Goal: Information Seeking & Learning: Check status

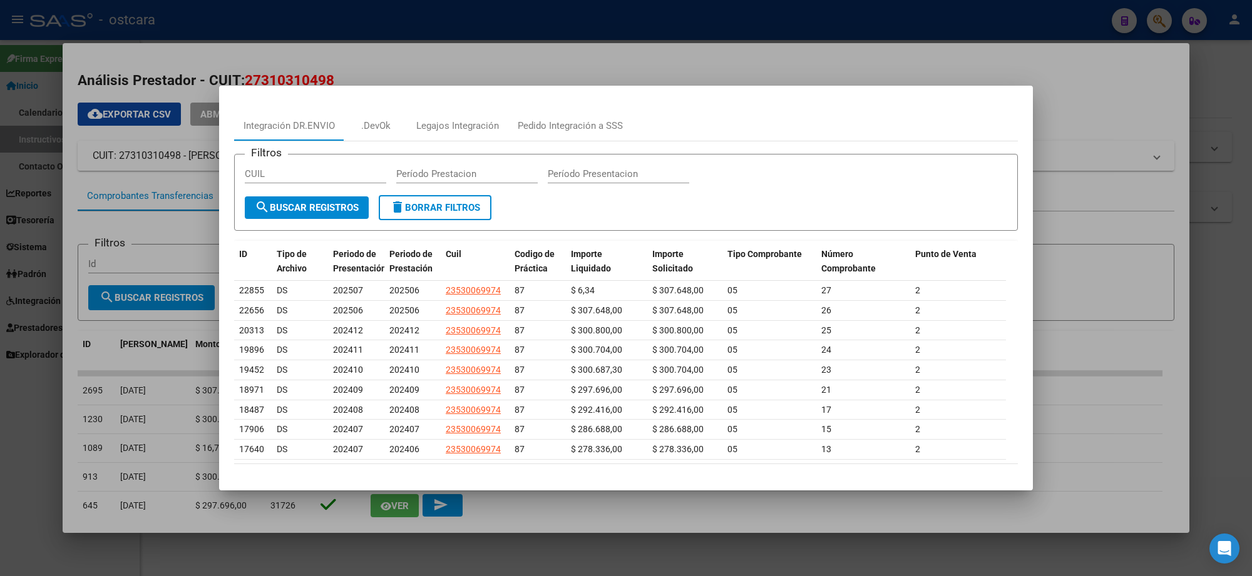
click at [1141, 29] on div at bounding box center [626, 288] width 1252 height 576
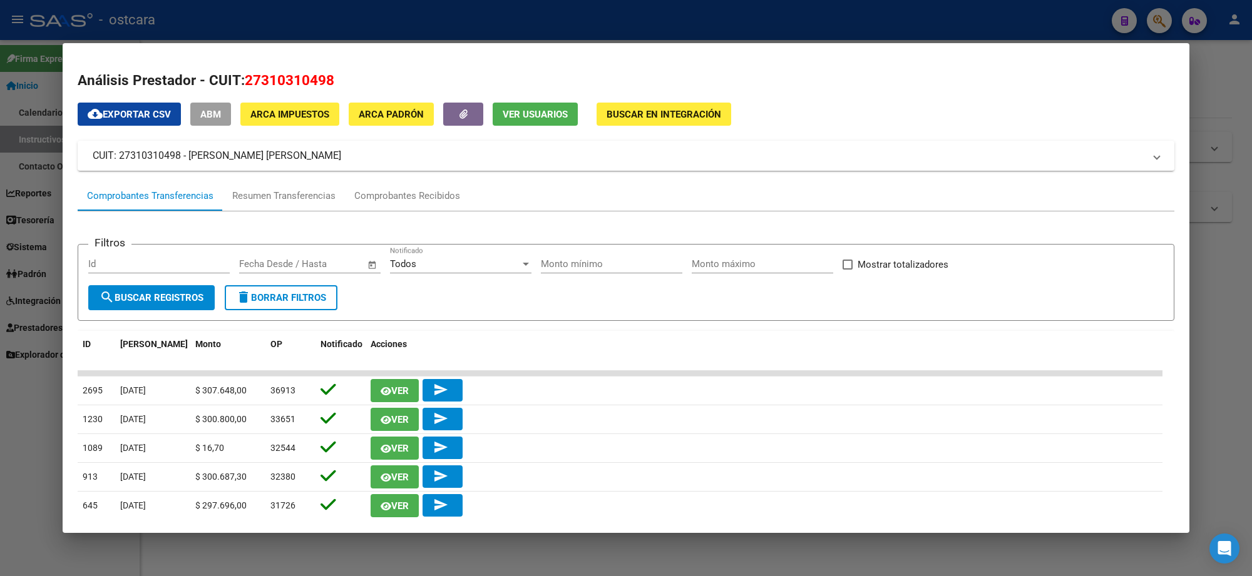
click at [1156, 23] on div at bounding box center [626, 288] width 1252 height 576
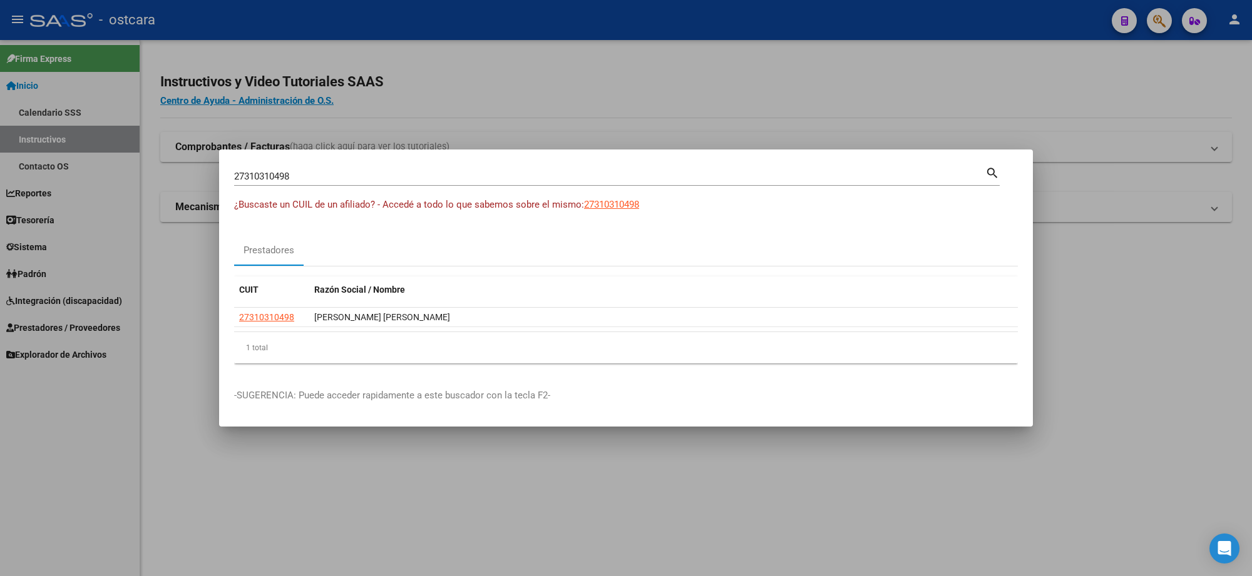
click at [1158, 19] on div at bounding box center [626, 288] width 1252 height 576
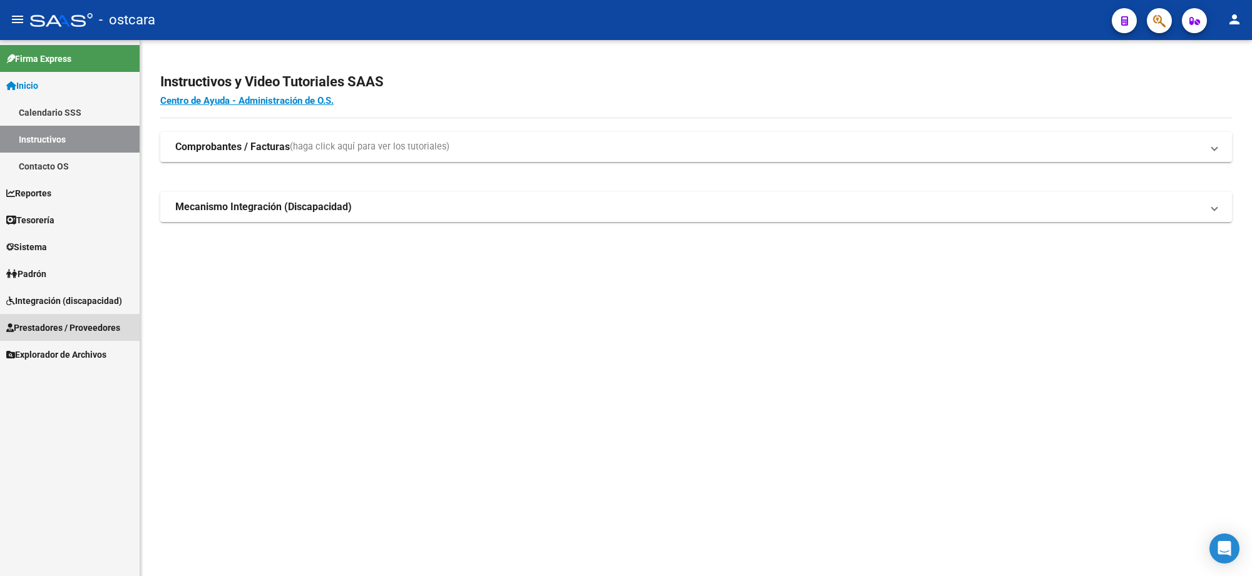
click at [47, 323] on span "Prestadores / Proveedores" at bounding box center [63, 328] width 114 height 14
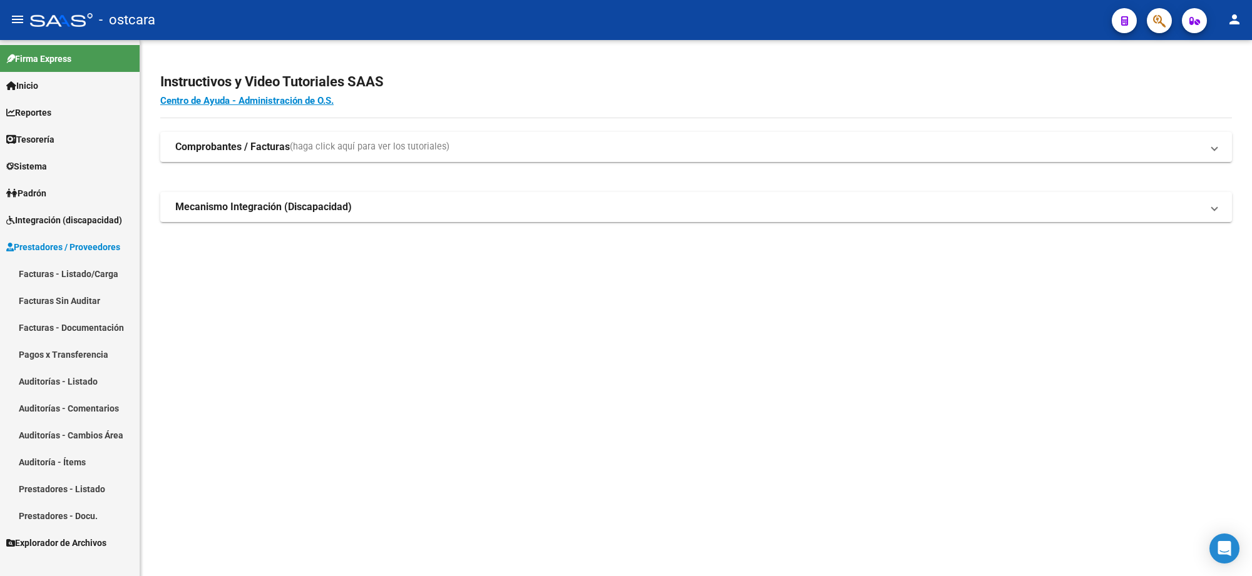
click at [48, 269] on link "Facturas - Listado/Carga" at bounding box center [70, 273] width 140 height 27
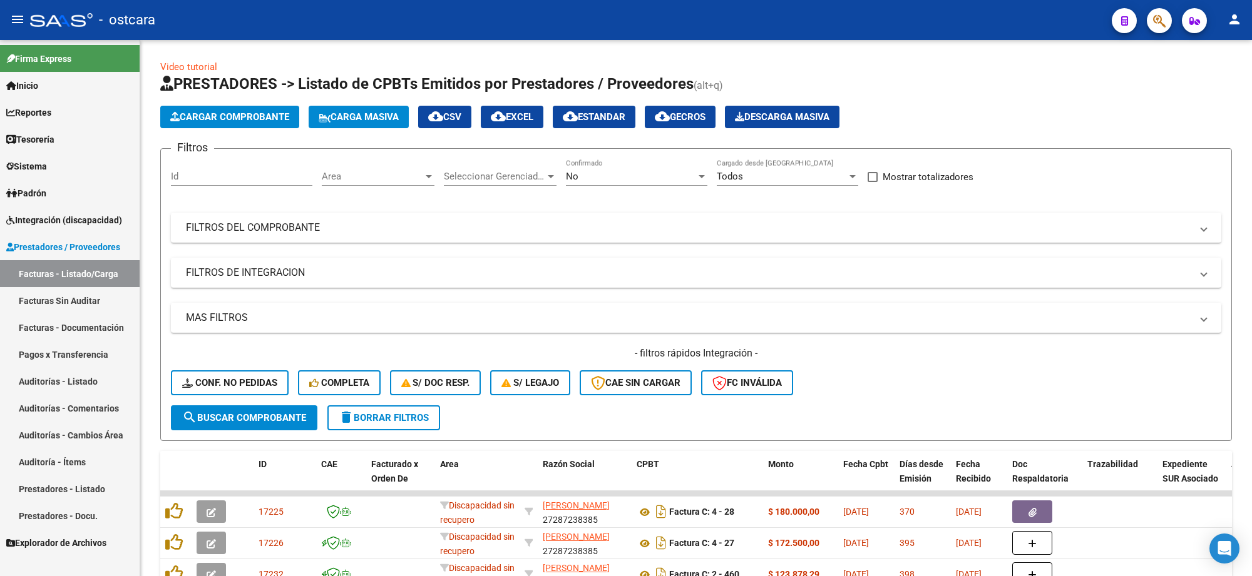
click at [57, 220] on span "Integración (discapacidad)" at bounding box center [64, 220] width 116 height 14
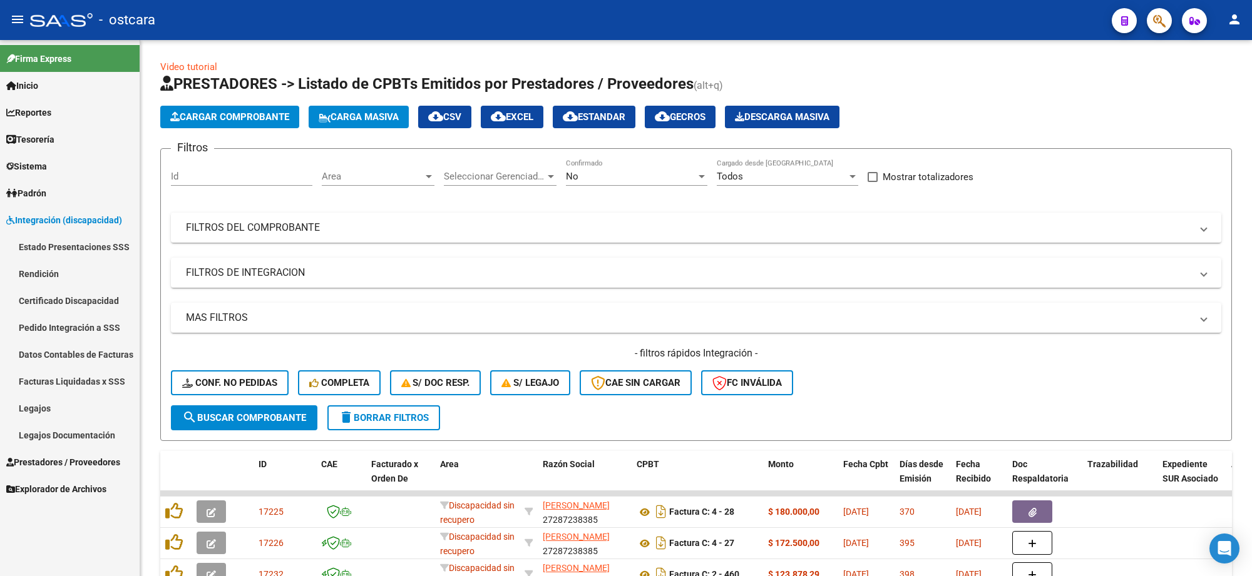
click at [52, 464] on span "Prestadores / Proveedores" at bounding box center [63, 463] width 114 height 14
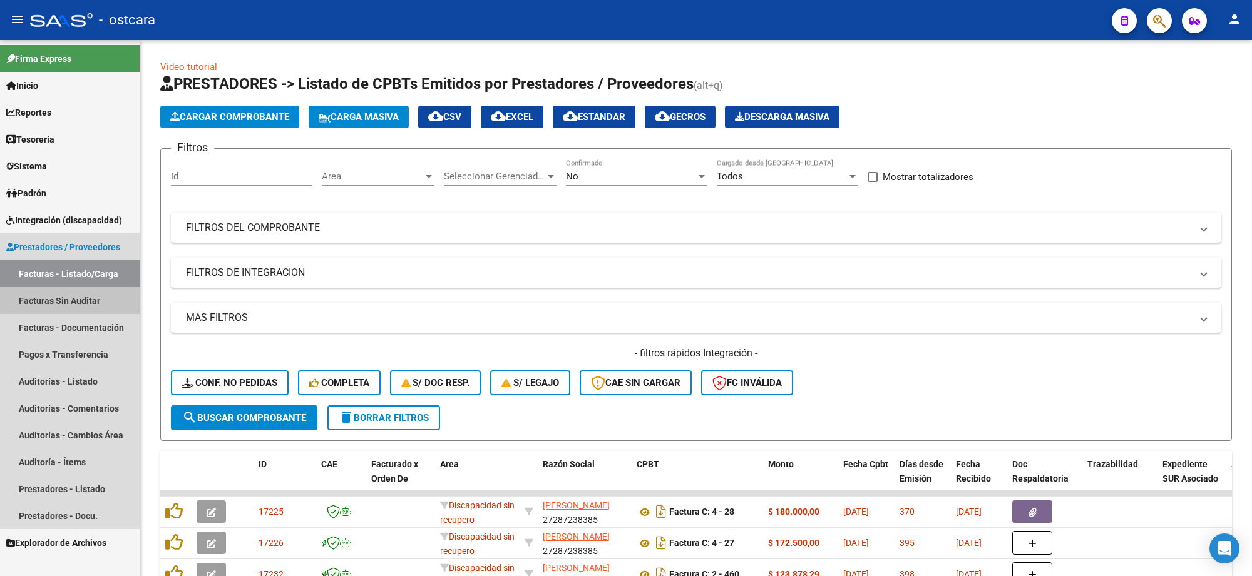
click at [86, 304] on link "Facturas Sin Auditar" at bounding box center [70, 300] width 140 height 27
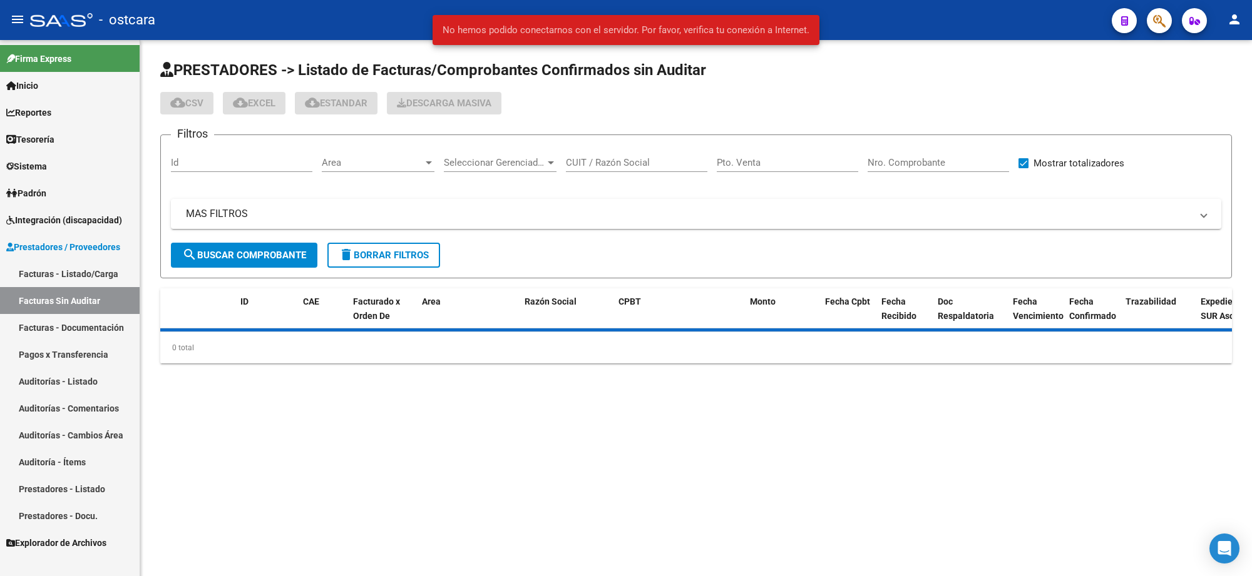
click at [90, 274] on link "Facturas - Listado/Carga" at bounding box center [70, 273] width 140 height 27
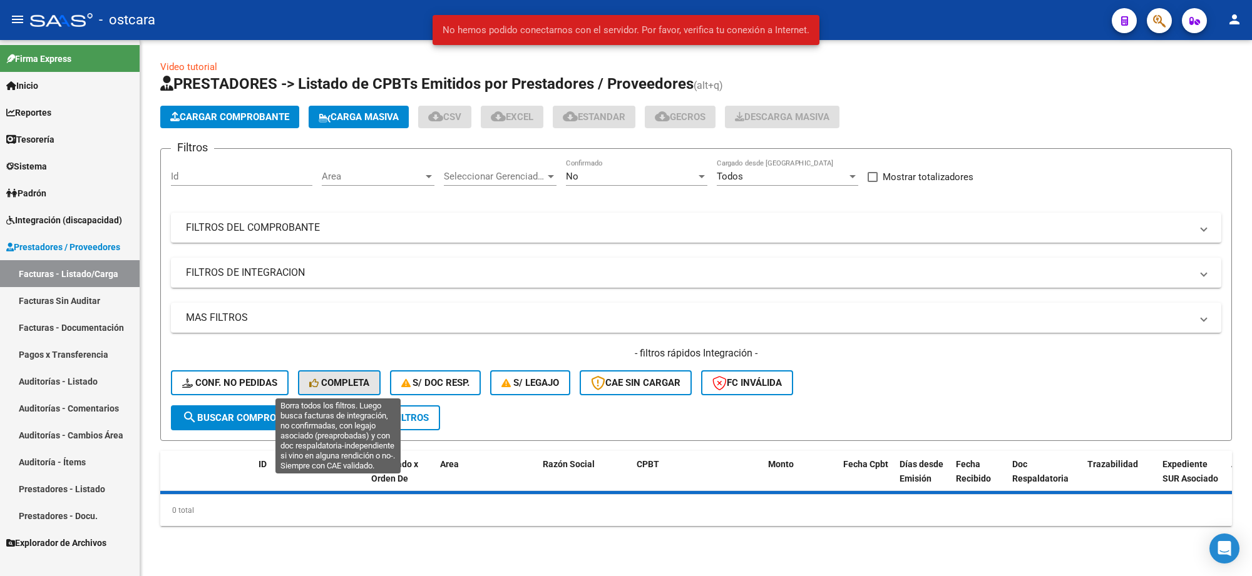
click at [330, 377] on span "Completa" at bounding box center [339, 382] width 60 height 11
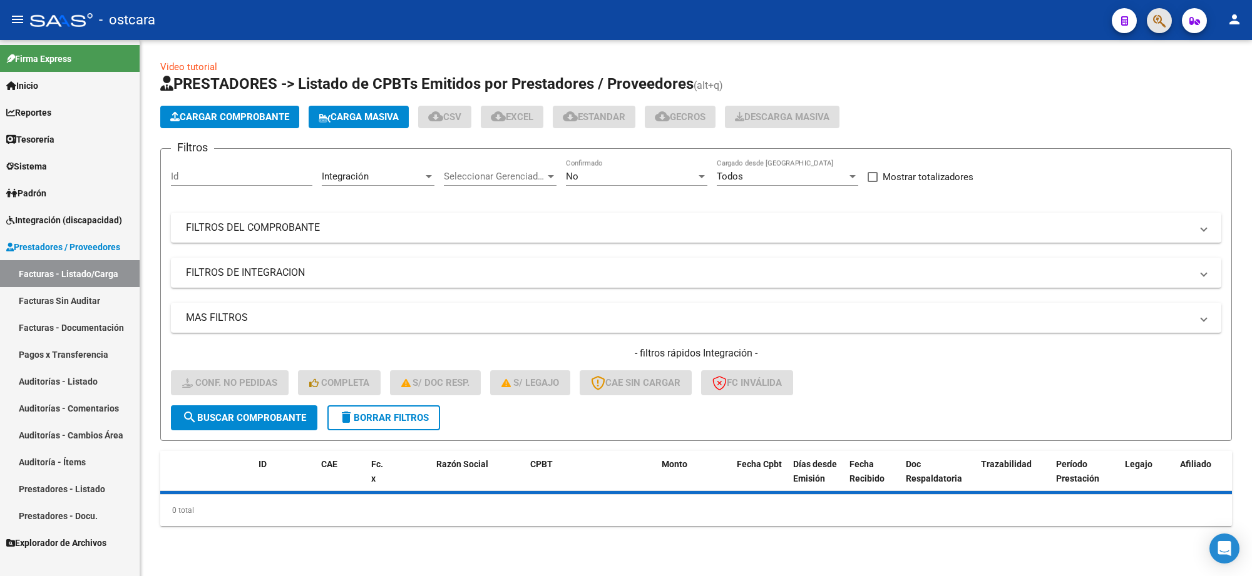
click at [1167, 20] on button "button" at bounding box center [1159, 20] width 25 height 25
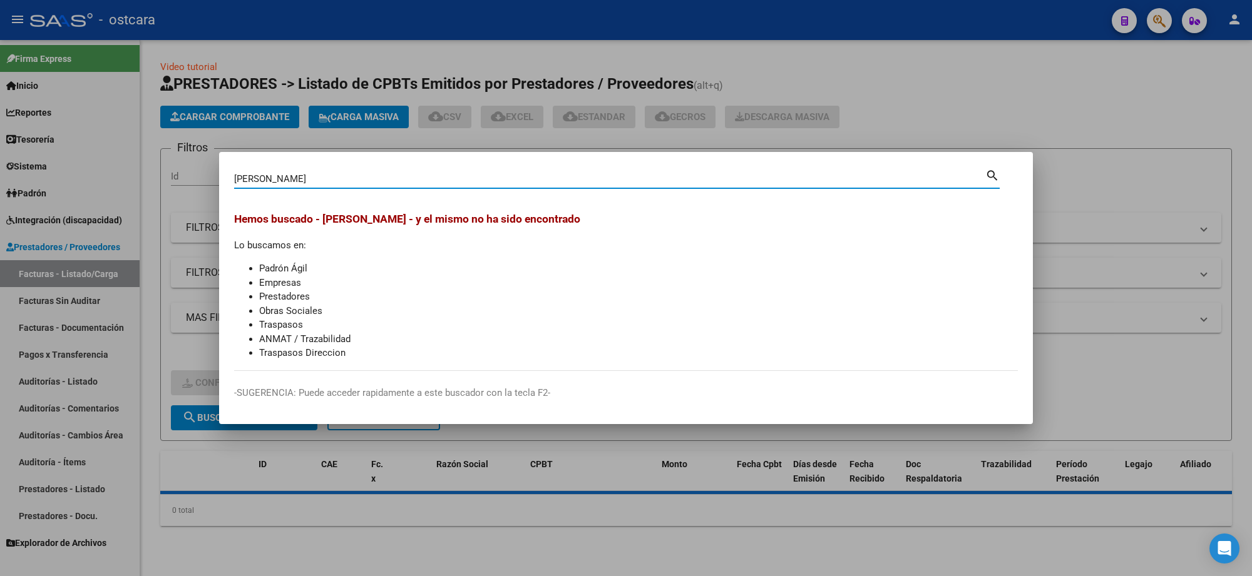
type input "[PERSON_NAME]"
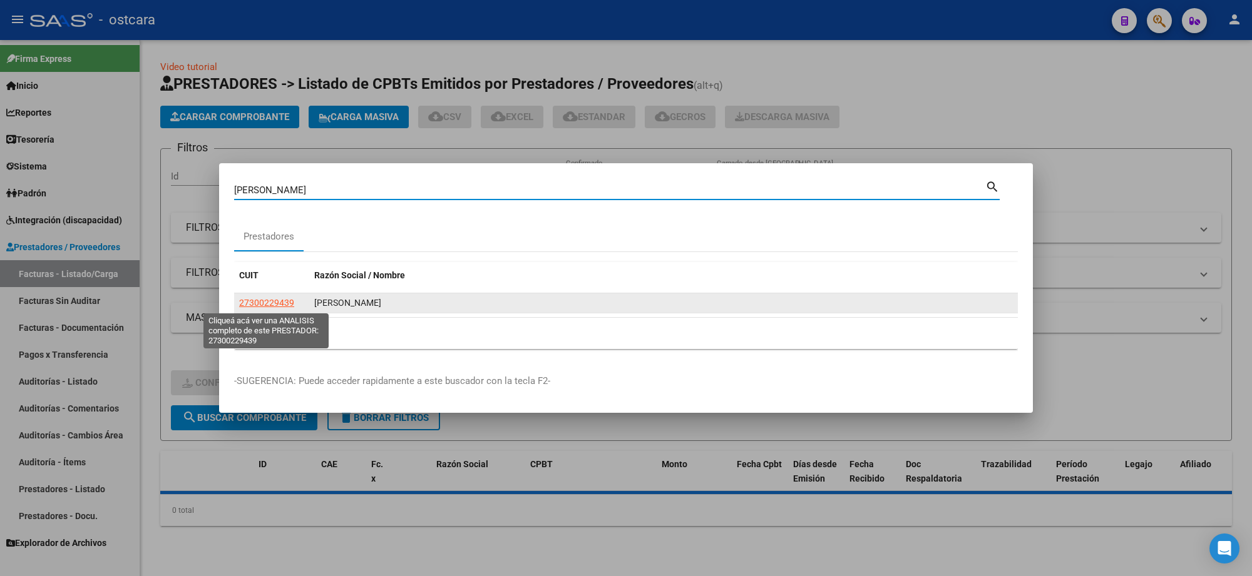
click at [272, 300] on span "27300229439" at bounding box center [266, 303] width 55 height 10
type textarea "27300229439"
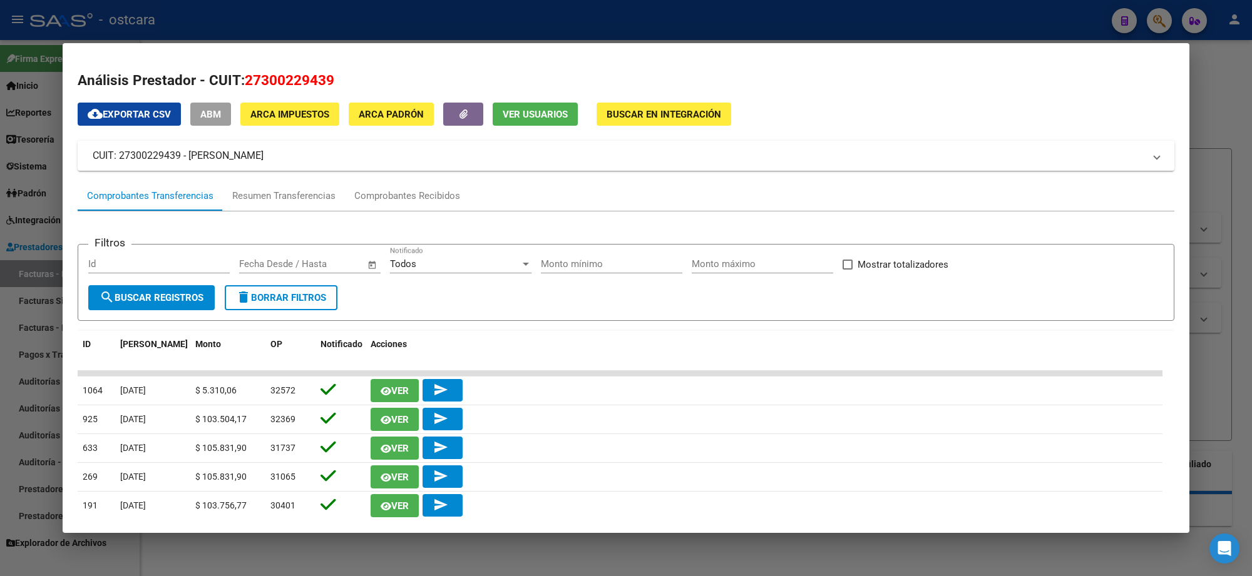
click at [665, 113] on span "Buscar en Integración" at bounding box center [663, 114] width 115 height 11
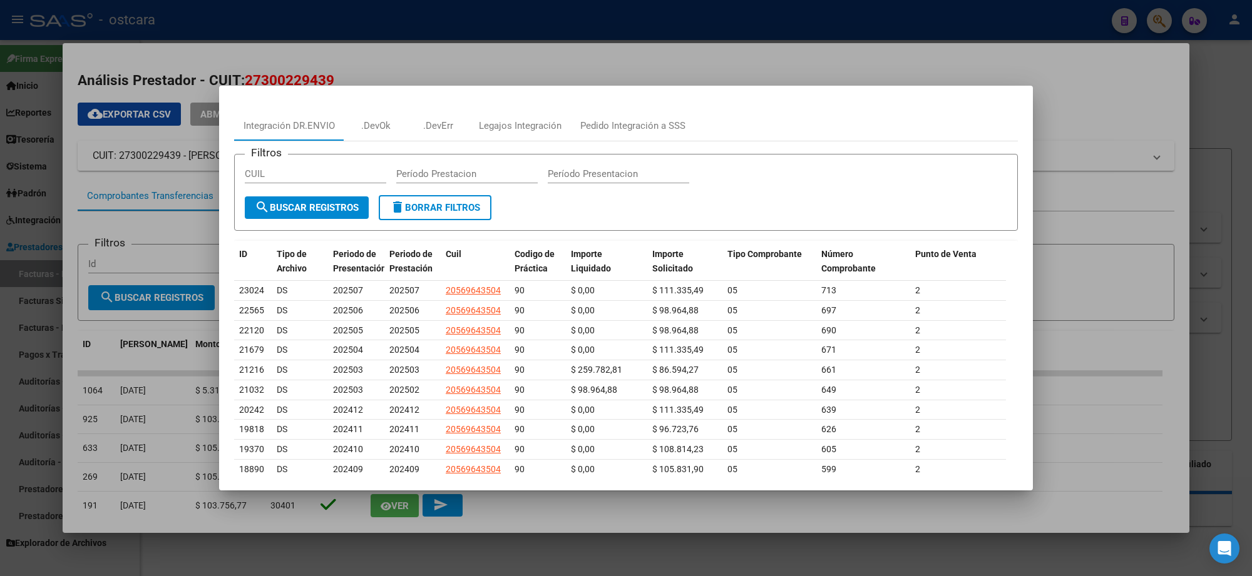
click at [812, 54] on div at bounding box center [626, 288] width 1252 height 576
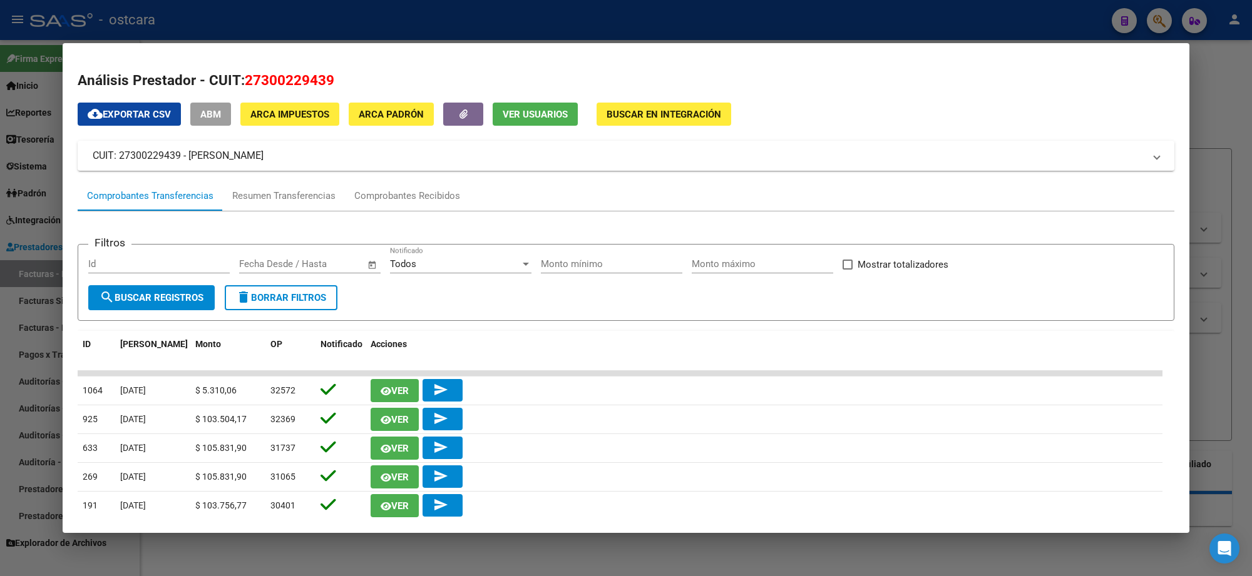
drag, startPoint x: 361, startPoint y: 75, endPoint x: 294, endPoint y: 83, distance: 66.8
click at [245, 76] on h2 "Análisis Prestador - CUIT: 27300229439" at bounding box center [626, 80] width 1097 height 21
copy span "27300229439"
click at [1230, 95] on div at bounding box center [626, 288] width 1252 height 576
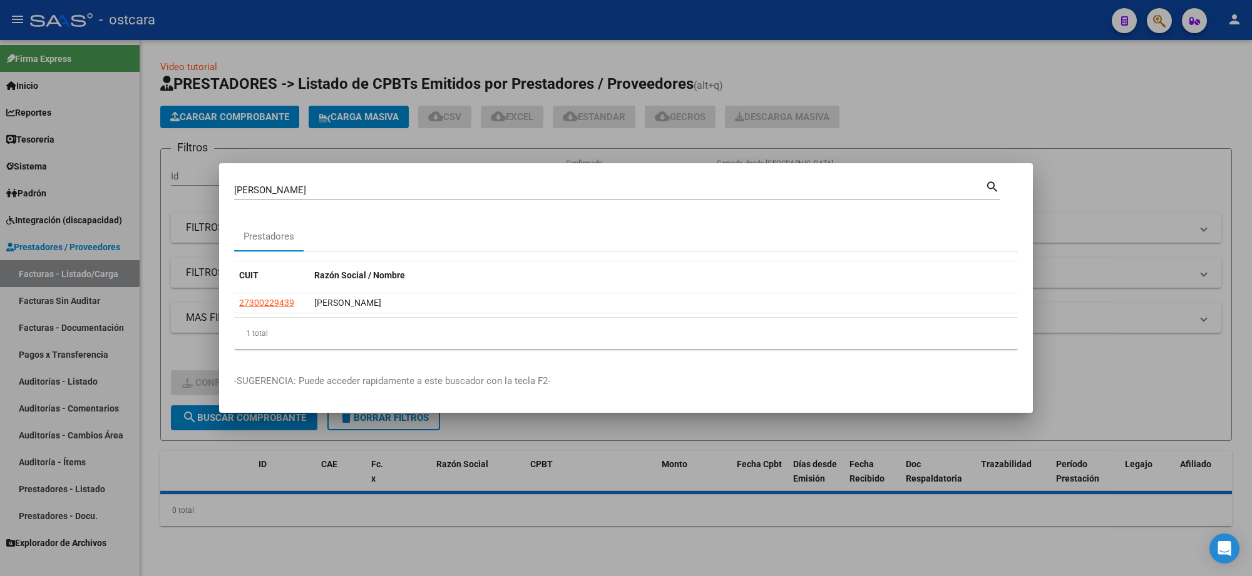
click at [1021, 110] on div at bounding box center [626, 288] width 1252 height 576
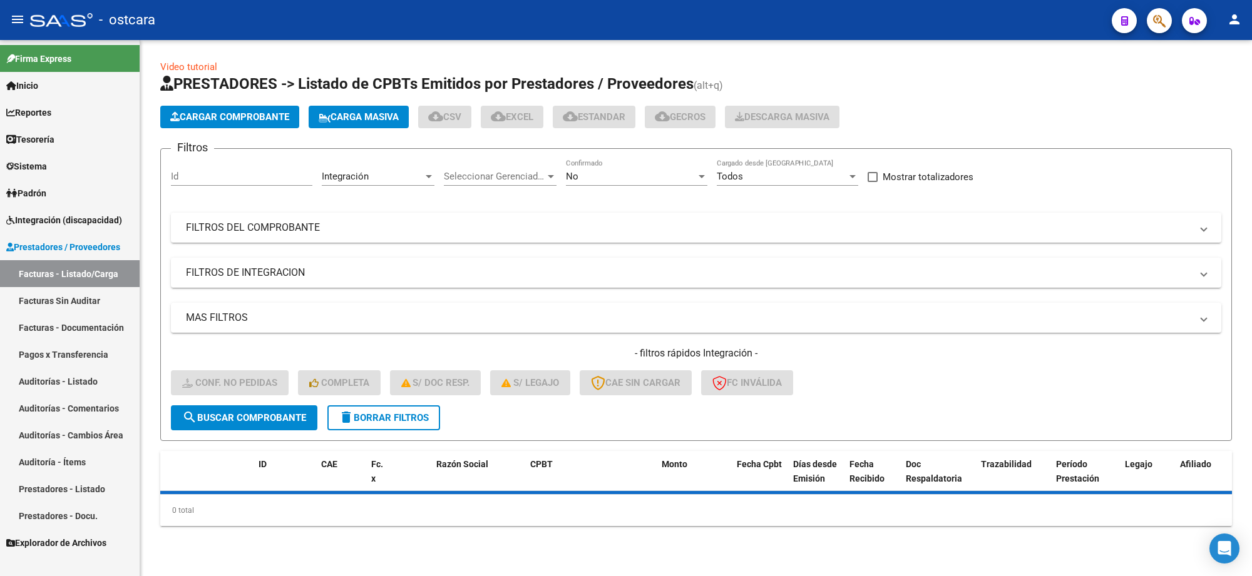
click at [382, 418] on span "delete Borrar Filtros" at bounding box center [384, 417] width 90 height 11
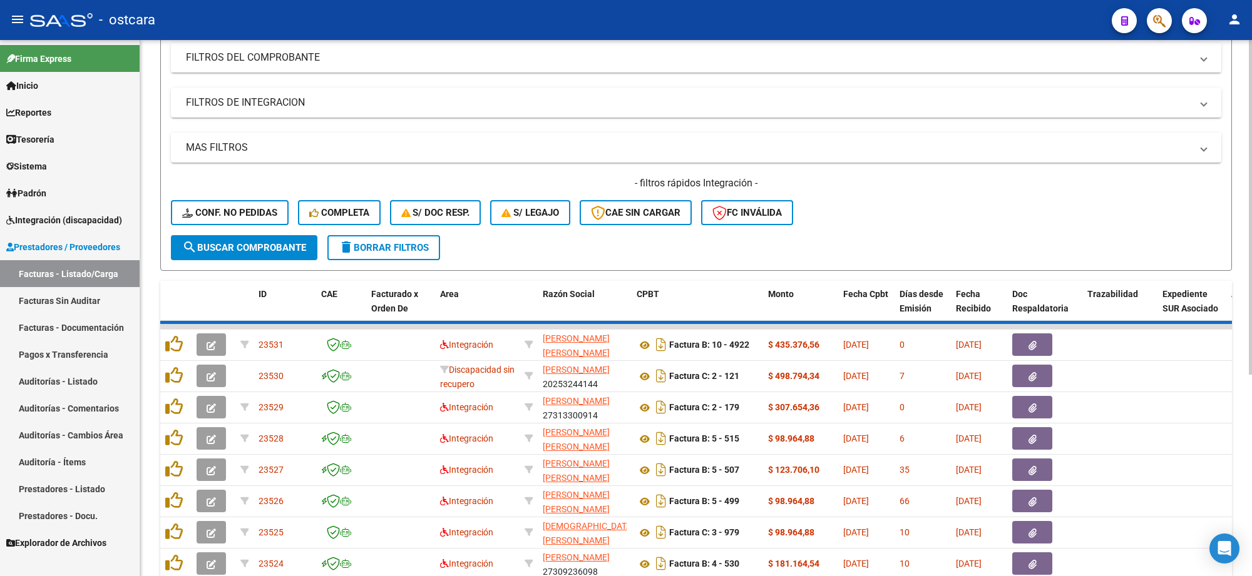
scroll to position [9, 0]
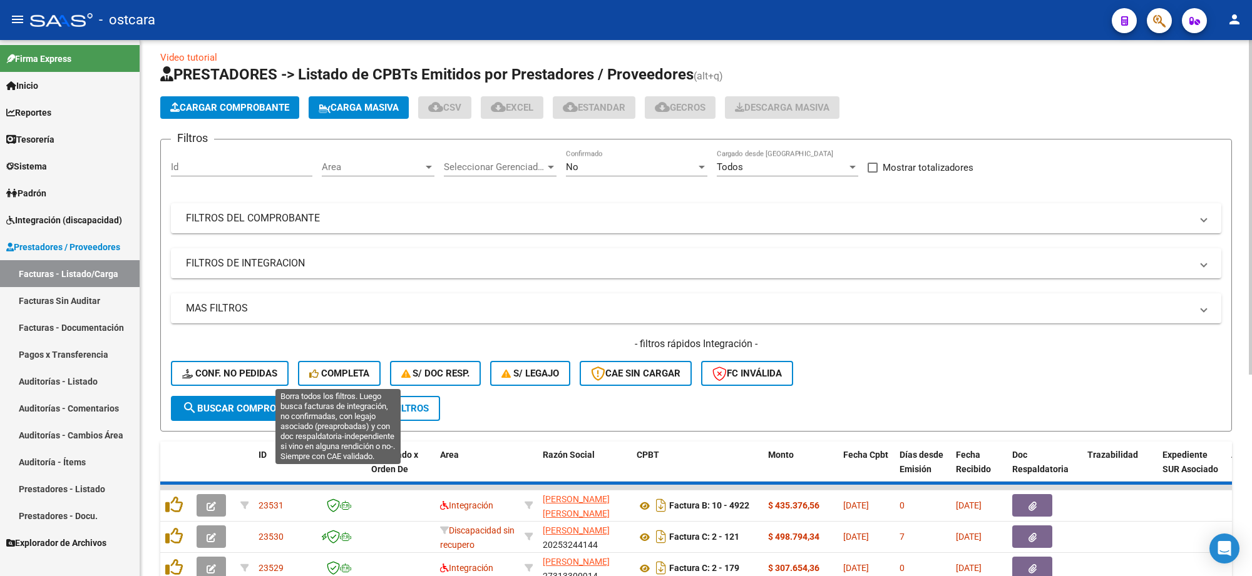
click at [341, 371] on span "Completa" at bounding box center [339, 373] width 60 height 11
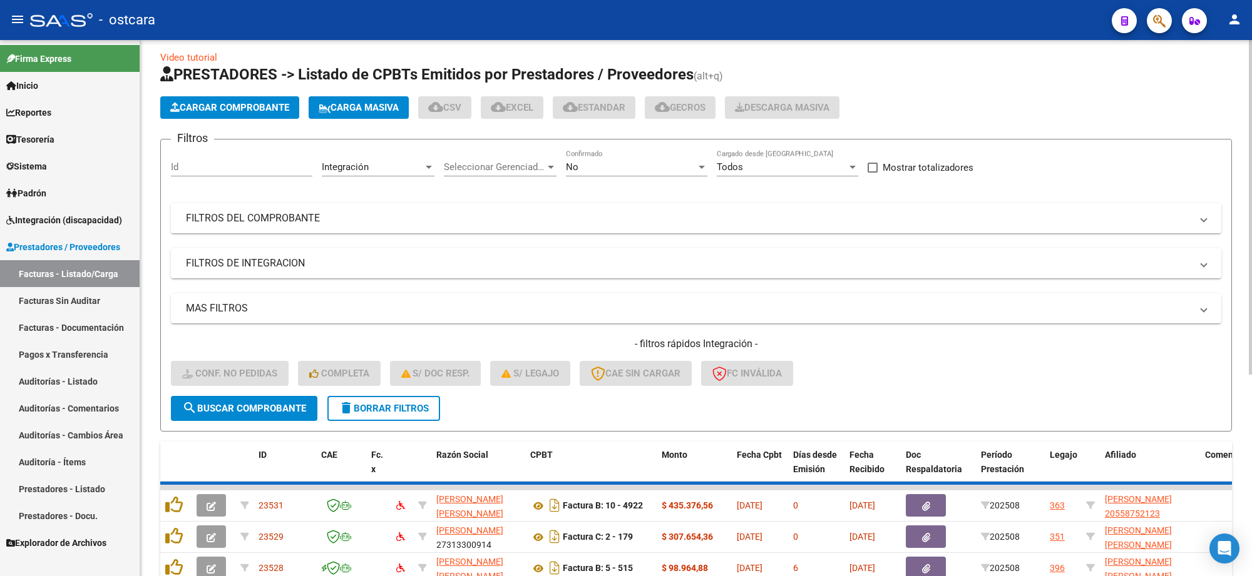
click at [767, 169] on div "Todos" at bounding box center [782, 166] width 130 height 11
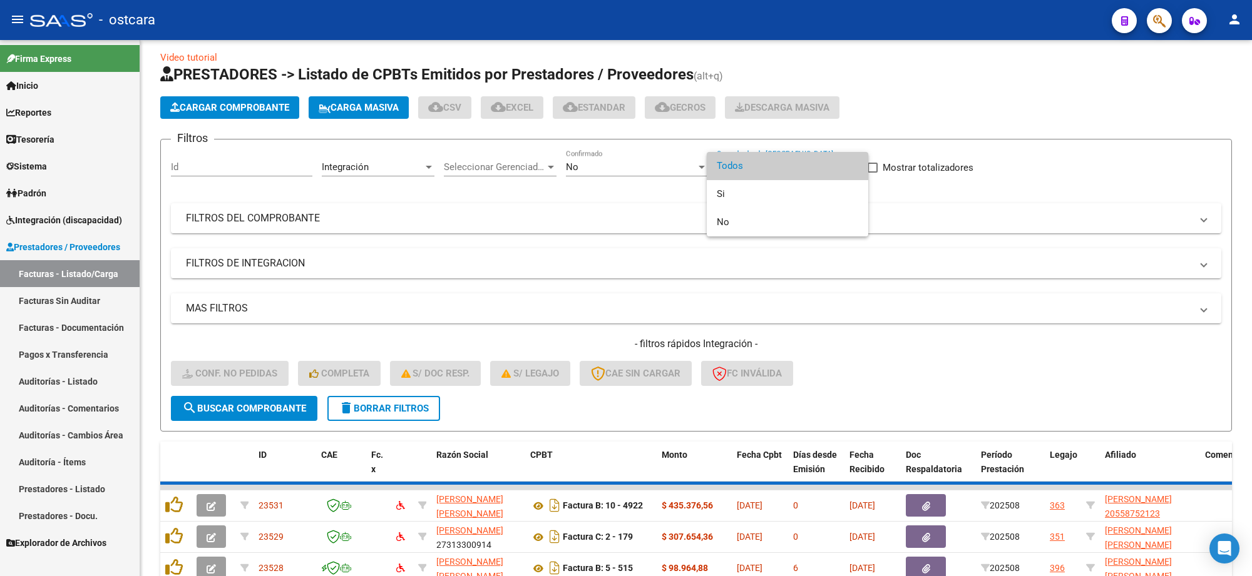
click at [639, 169] on div at bounding box center [626, 288] width 1252 height 576
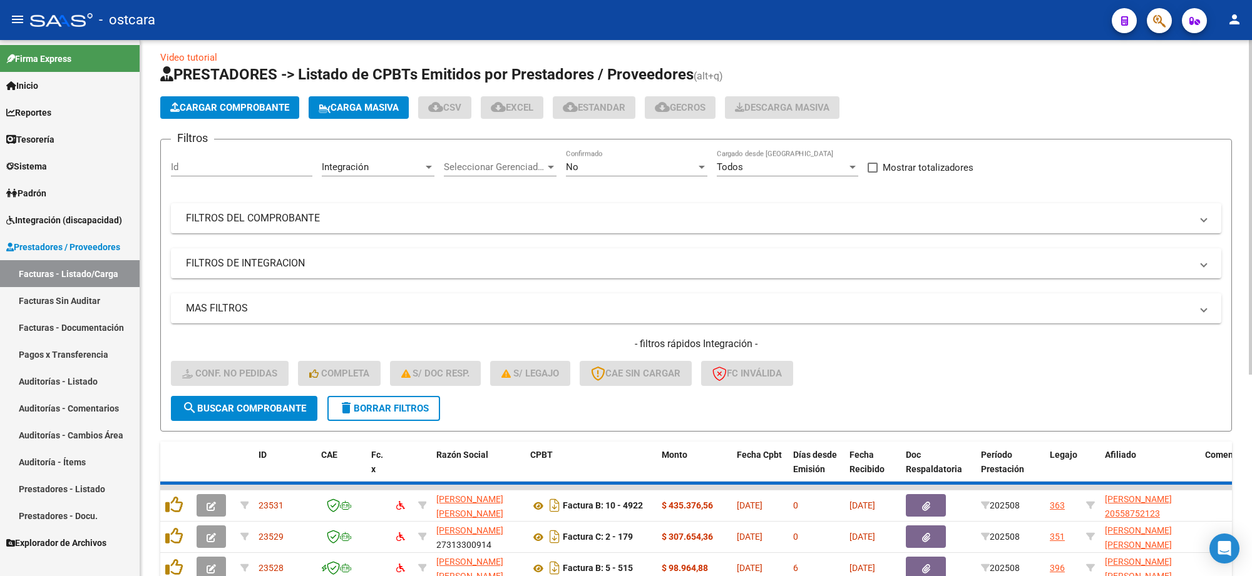
click at [487, 168] on span "Seleccionar Gerenciador" at bounding box center [494, 166] width 101 height 11
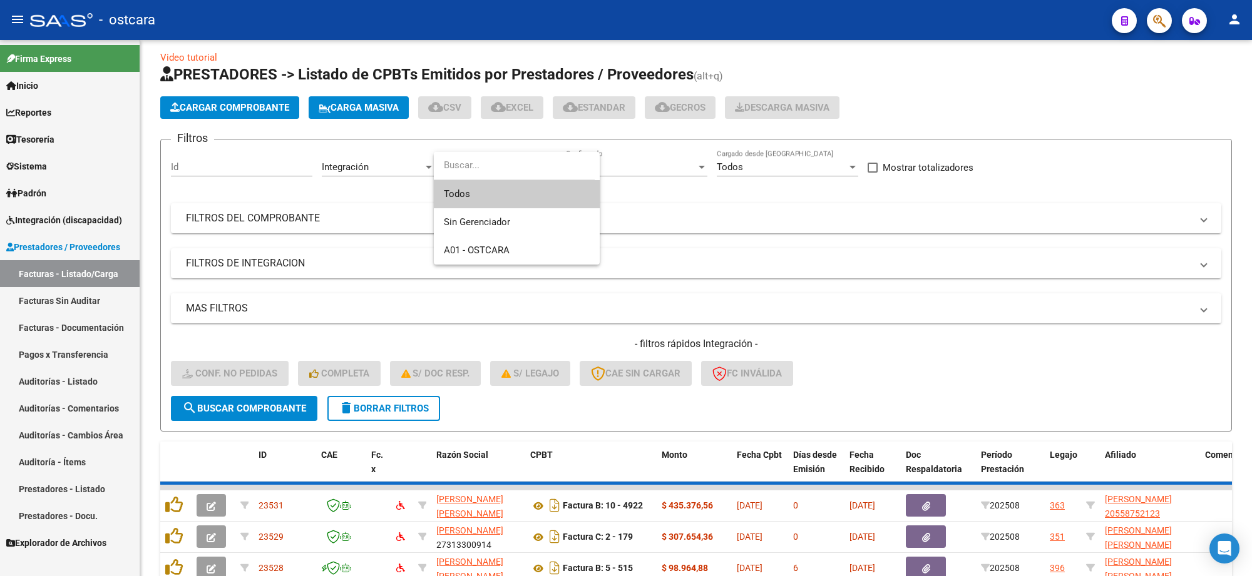
click at [379, 165] on div at bounding box center [626, 288] width 1252 height 576
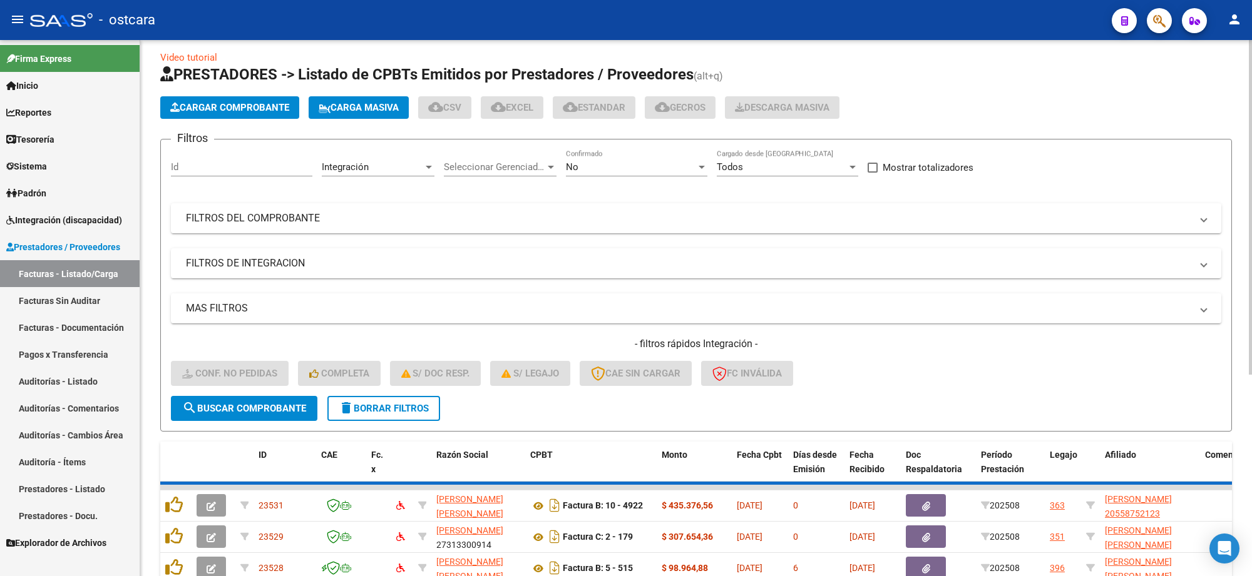
click at [233, 166] on input "Id" at bounding box center [241, 166] width 141 height 11
paste input "27300229439"
type input "27300229439"
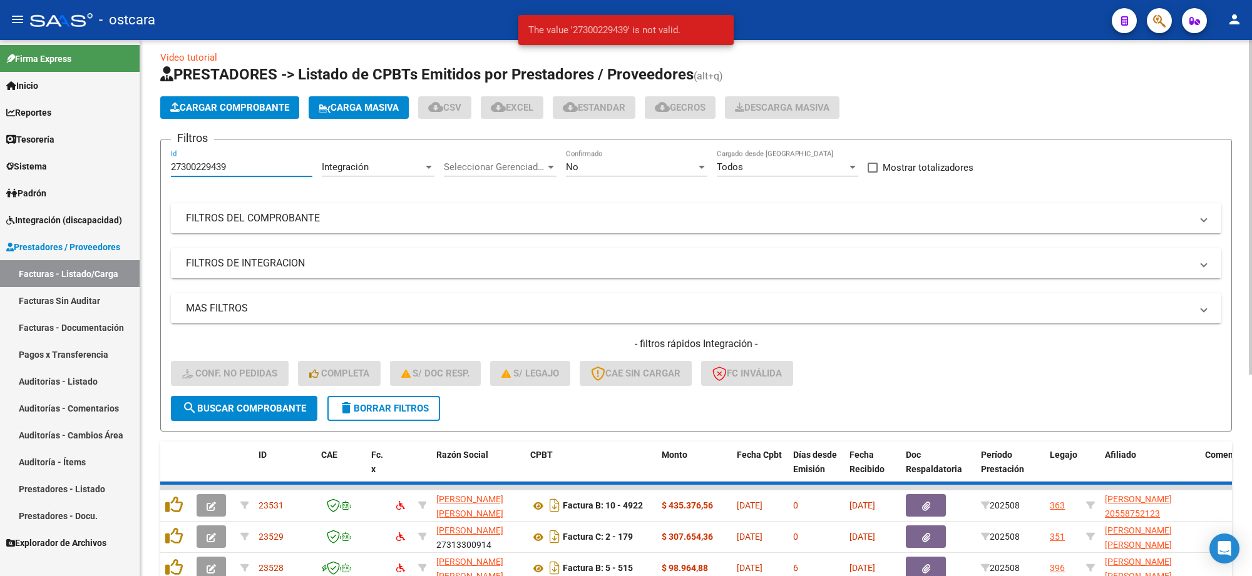
click at [258, 168] on input "27300229439" at bounding box center [241, 166] width 141 height 11
drag, startPoint x: 258, startPoint y: 168, endPoint x: 80, endPoint y: 153, distance: 178.3
click at [80, 153] on mat-sidenav-container "Firma Express Inicio Calendario SSS Instructivos Contacto OS Reportes Egresos D…" at bounding box center [626, 308] width 1252 height 536
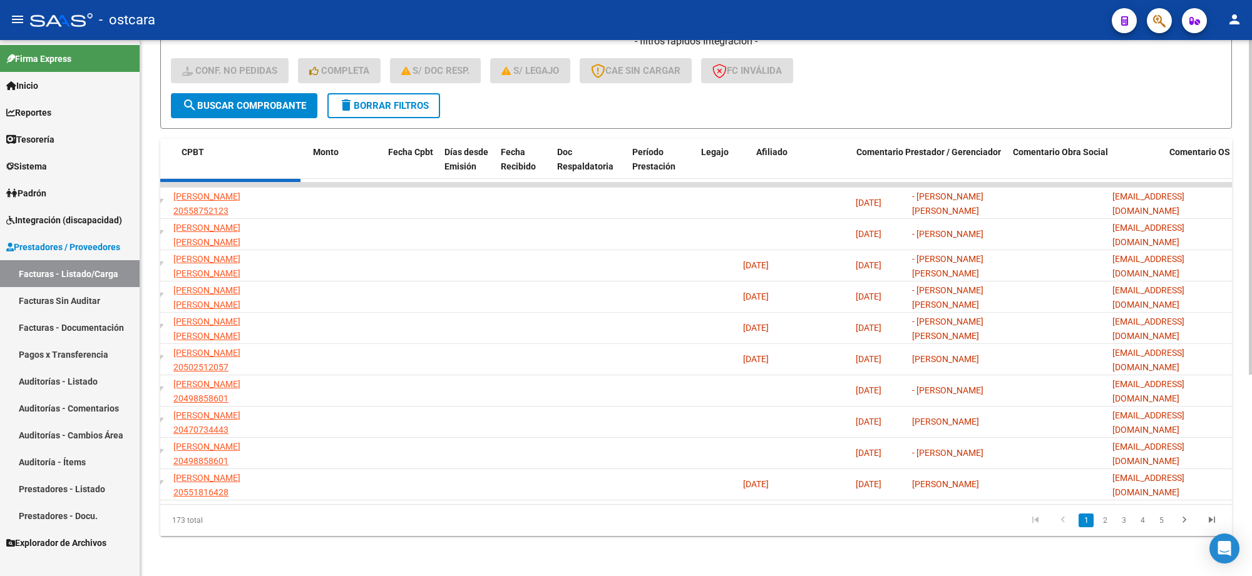
scroll to position [0, 0]
